Goal: Task Accomplishment & Management: Use online tool/utility

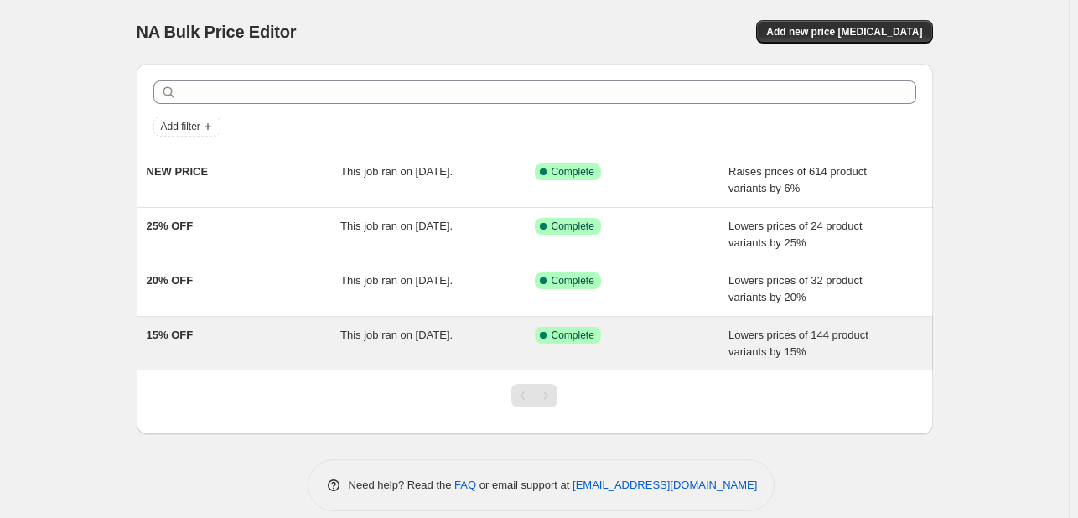
click at [320, 330] on div "15% OFF" at bounding box center [244, 344] width 195 height 34
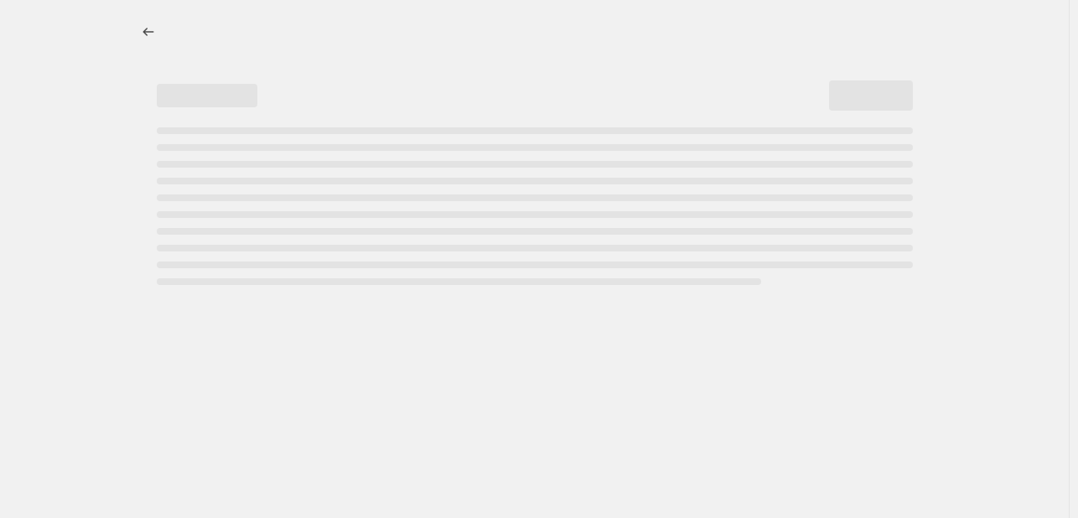
select select "percentage"
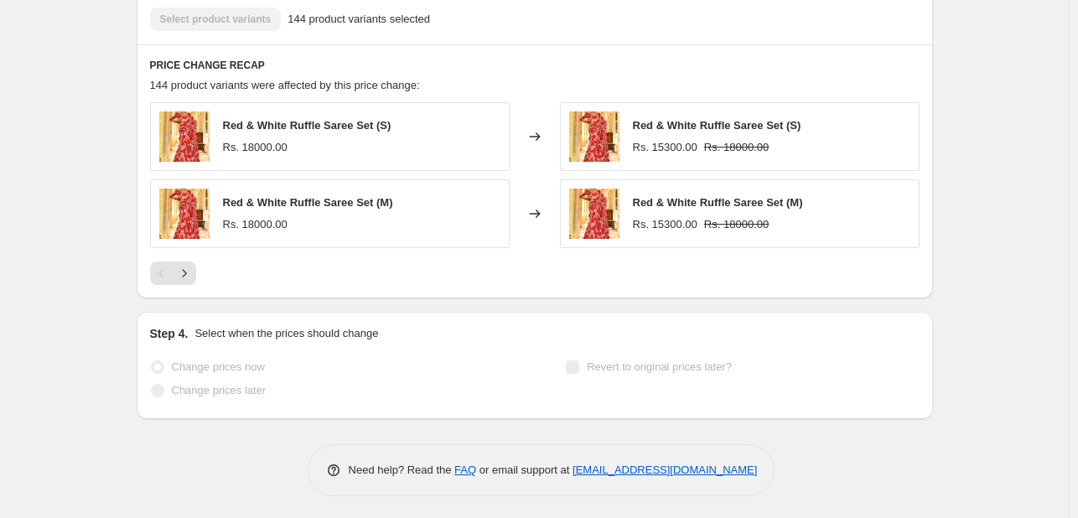
scroll to position [1194, 0]
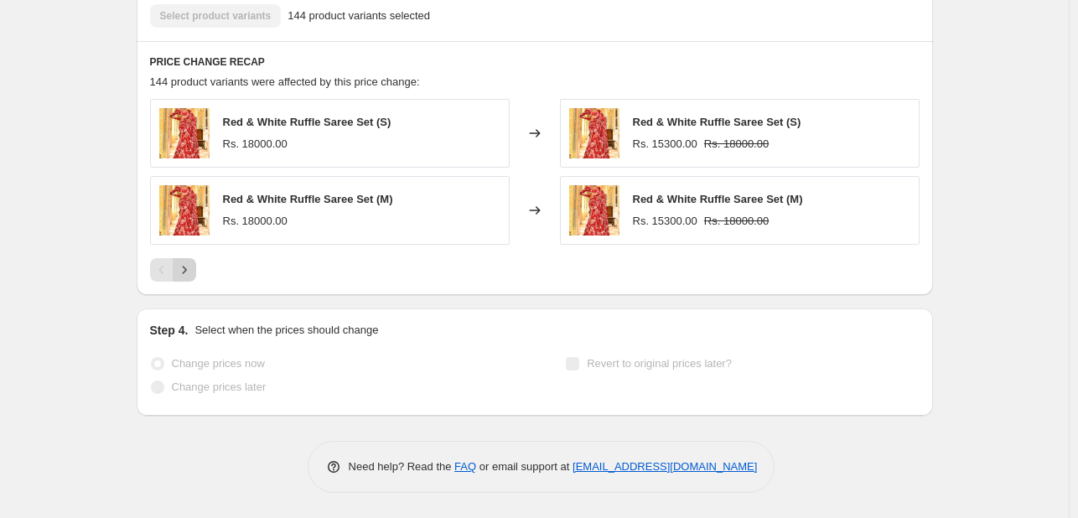
click at [188, 273] on icon "Next" at bounding box center [184, 270] width 17 height 17
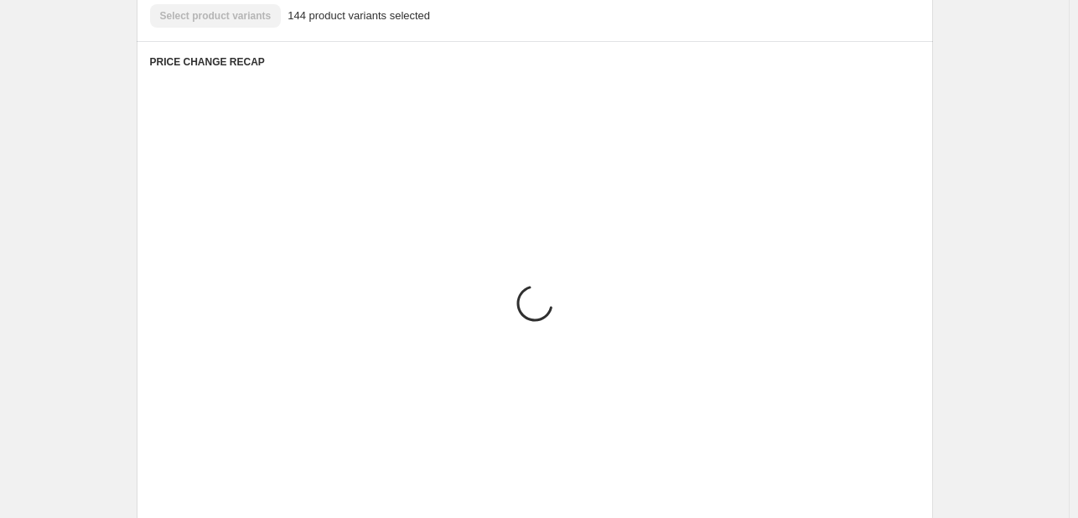
scroll to position [1117, 0]
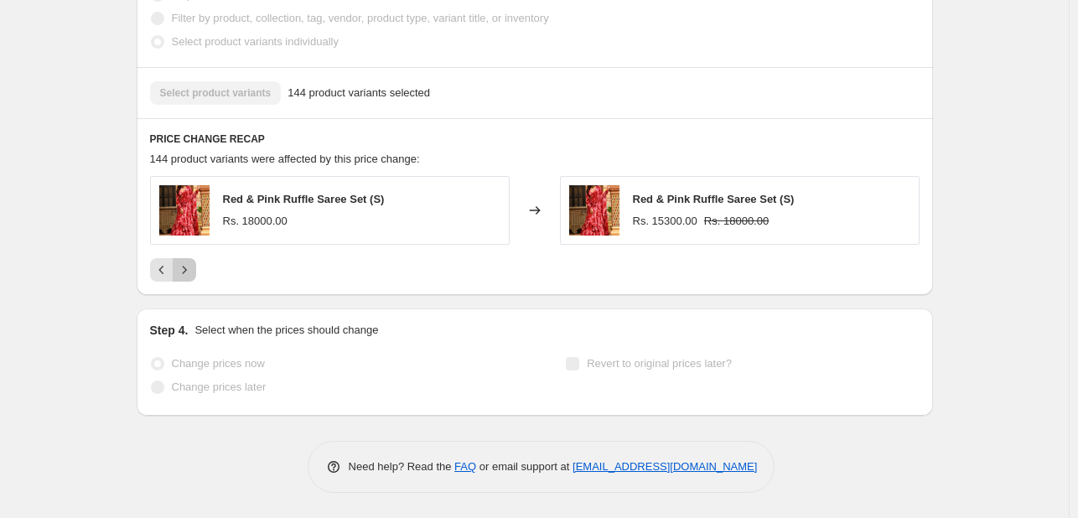
click at [187, 273] on icon "Next" at bounding box center [184, 270] width 17 height 17
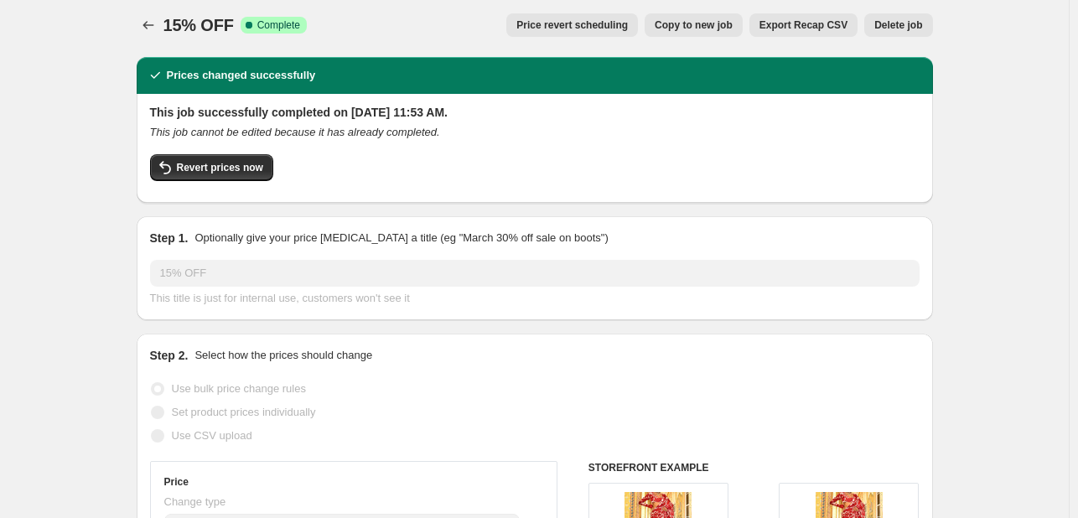
scroll to position [0, 0]
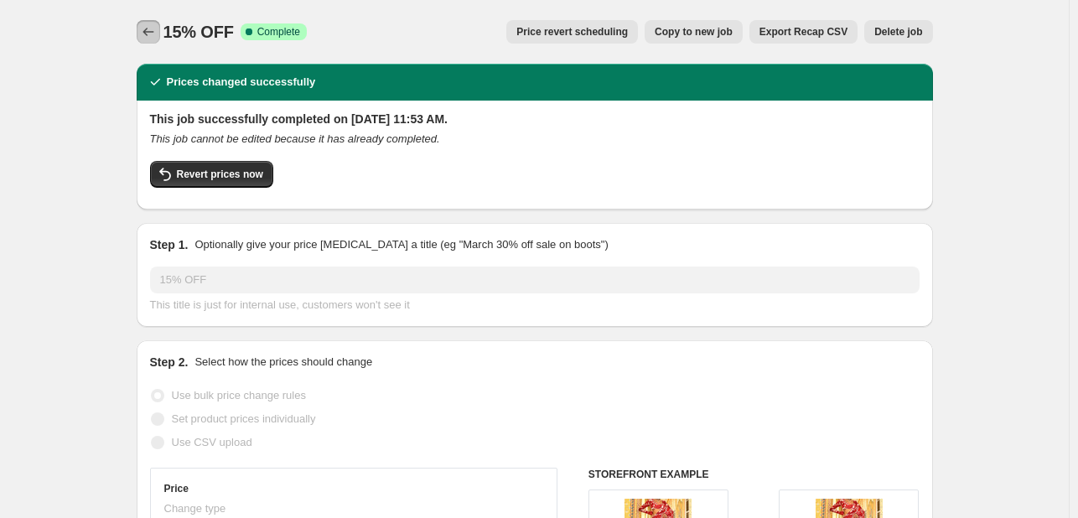
drag, startPoint x: 145, startPoint y: 29, endPoint x: 81, endPoint y: 41, distance: 65.0
click at [701, 31] on span "Copy to new job" at bounding box center [694, 31] width 78 height 13
select select "percentage"
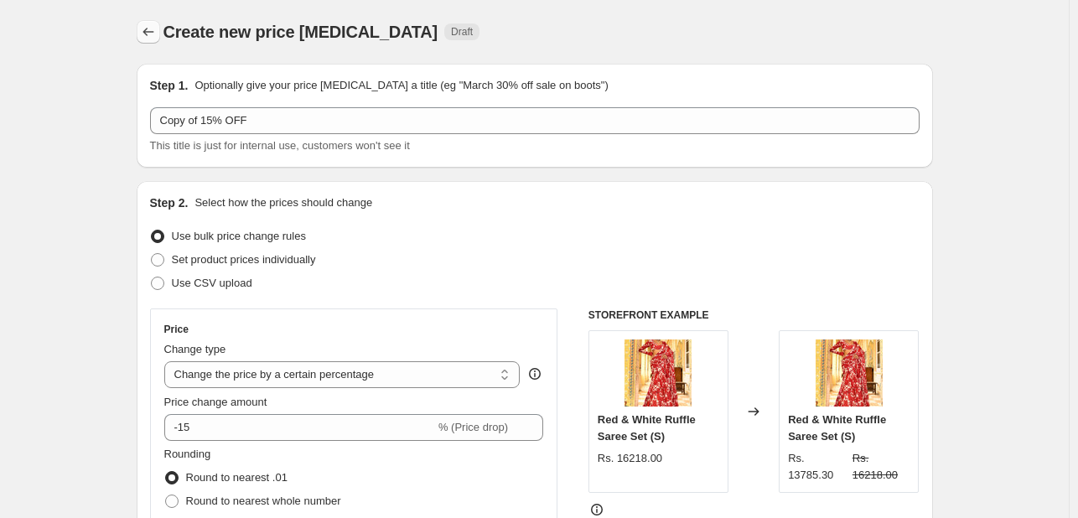
click at [157, 34] on icon "Price change jobs" at bounding box center [148, 31] width 17 height 17
